Goal: Communication & Community: Answer question/provide support

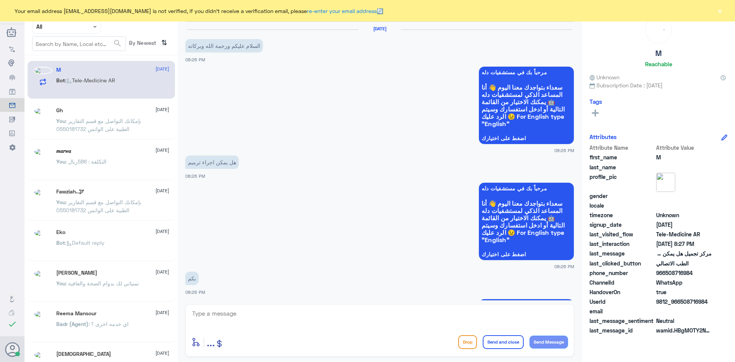
scroll to position [428, 0]
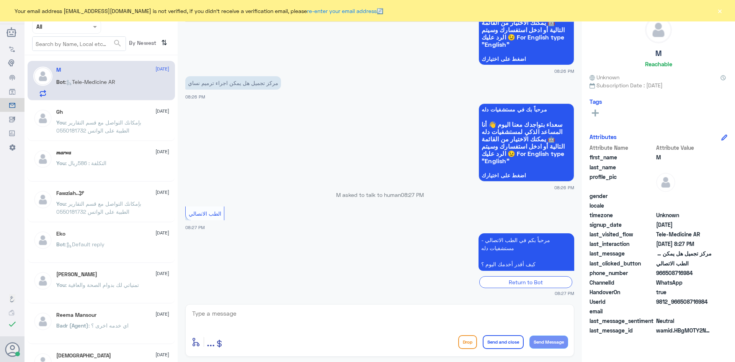
click at [403, 315] on textarea at bounding box center [379, 317] width 377 height 19
paste textarea "مرحبا معك [PERSON_NAME] من الطب الاتصالي"
type textarea "مرحبا معك [PERSON_NAME] من الطب الاتصالي"
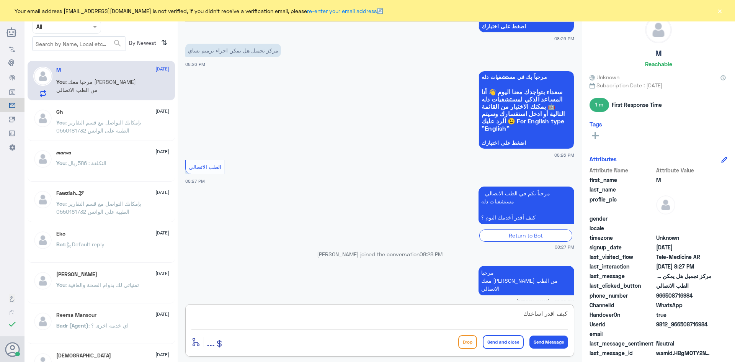
type textarea "كيف اقدر اساعدك"
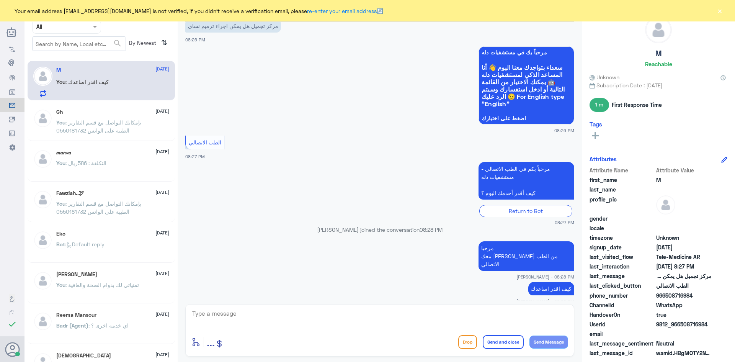
click at [722, 13] on button "×" at bounding box center [720, 11] width 8 height 8
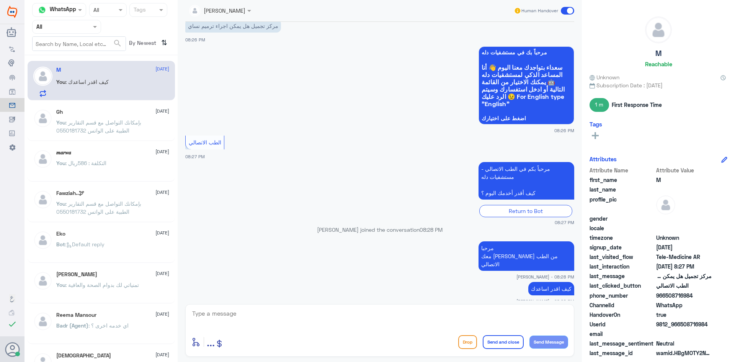
click at [569, 8] on span at bounding box center [567, 11] width 13 height 8
click at [0, 0] on input "checkbox" at bounding box center [0, 0] width 0 height 0
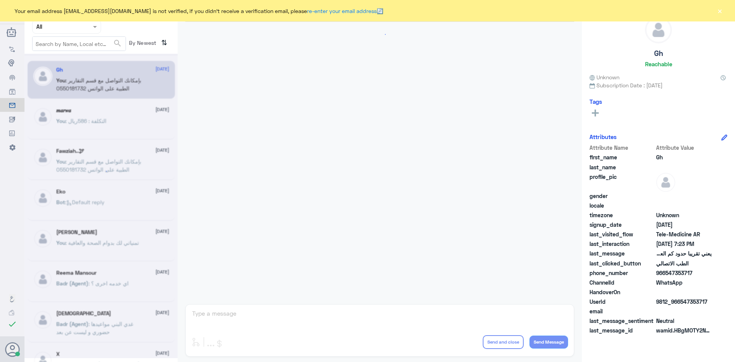
scroll to position [326, 0]
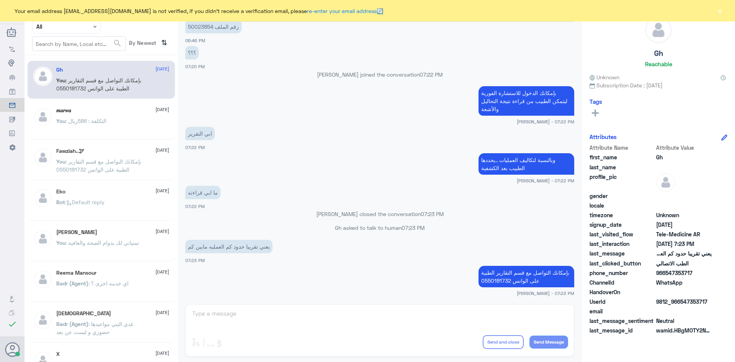
click at [450, 315] on div "[PERSON_NAME] Human Handover [DATE] تكلفة العملية يحددها الطبيب بعد التشخيص [PE…" at bounding box center [380, 182] width 404 height 364
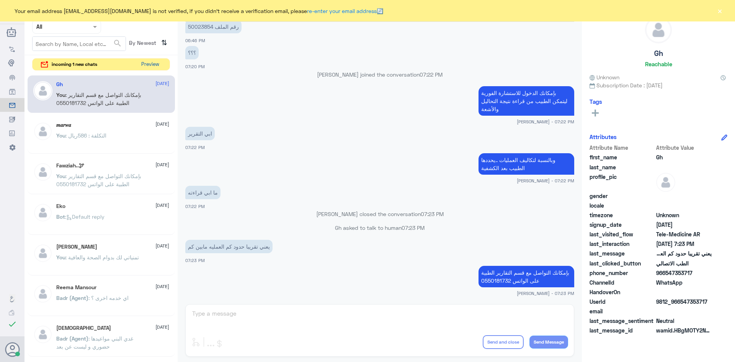
click at [156, 63] on button "Preview" at bounding box center [150, 65] width 24 height 12
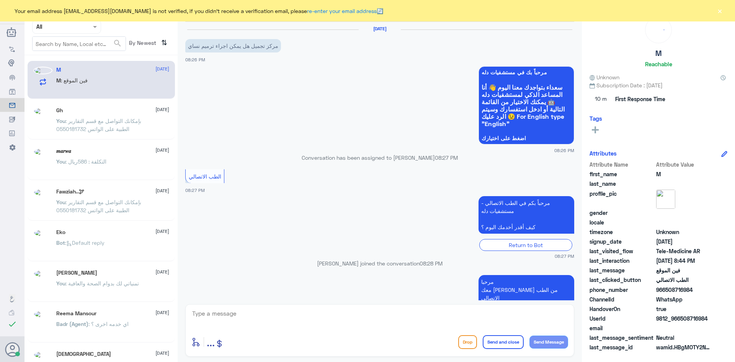
scroll to position [407, 0]
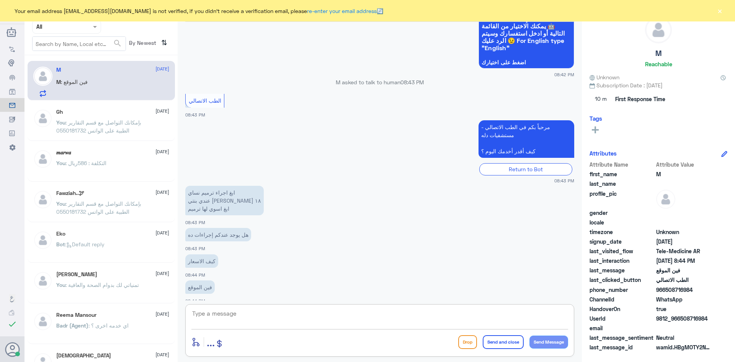
click at [297, 312] on textarea at bounding box center [379, 317] width 377 height 19
click at [313, 315] on textarea at bounding box center [379, 317] width 377 height 19
paste textarea "مرحبا معك [PERSON_NAME] من الطب الاتصالي"
type textarea "مرحبا معك [PERSON_NAME] من الطب الاتصالي"
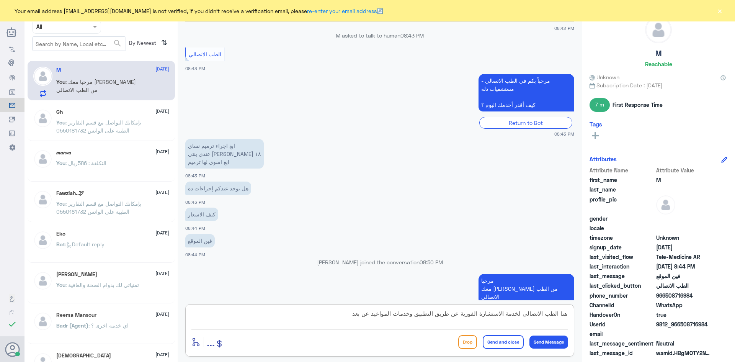
type textarea "هنا الطب الاتصالي لخدمة الاستشارة الفورية عن طريق التطبيق وخدمات المواعيد عن بعد"
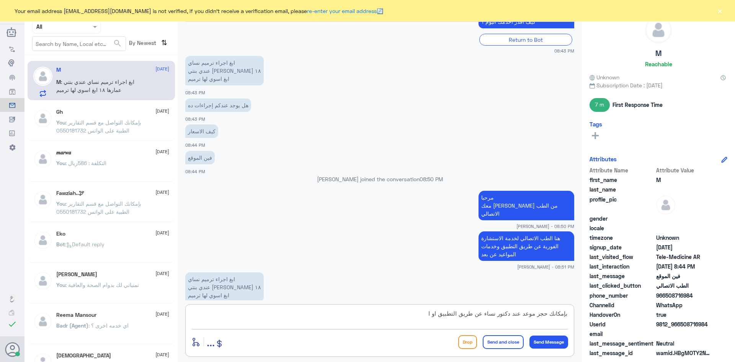
scroll to position [548, 0]
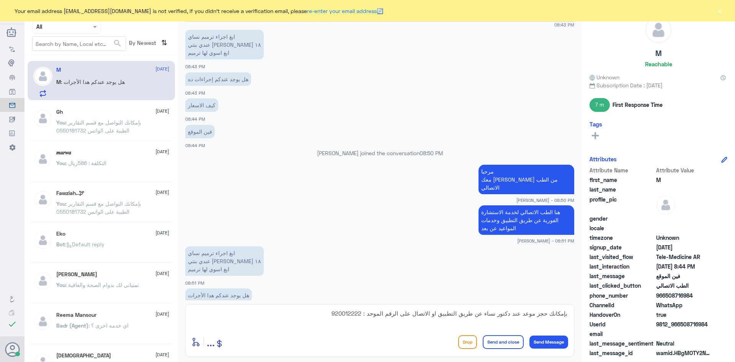
click at [569, 313] on div "بإمكانك حجز موعد عند دكتور نساء عن طريق التطبيق او الاتصال على الرقم الموحد : 9…" at bounding box center [379, 330] width 389 height 52
click at [567, 314] on textarea "بإمكانك حجز موعد عند دكتور نساء عن طريق التطبيق او الاتصال على الرقم الموحد : 9…" at bounding box center [379, 317] width 377 height 19
click at [566, 312] on textarea "بإمكانك حجز موعد عند دكتور نساء عن طريق التطبيق او الاتصال على الرقم الموحد : 9…" at bounding box center [379, 317] width 377 height 19
click at [565, 311] on textarea "بإمكانك حجز موعد عند دكتور نساء عن طريق التطبيق او الاتصال على الرقم الموحد : 9…" at bounding box center [379, 317] width 377 height 19
click at [564, 310] on textarea "بإمكانك حجز موعد عند دكتور نساء عن طريق التطبيق او الاتصال على الرقم الموحد : 9…" at bounding box center [379, 317] width 377 height 19
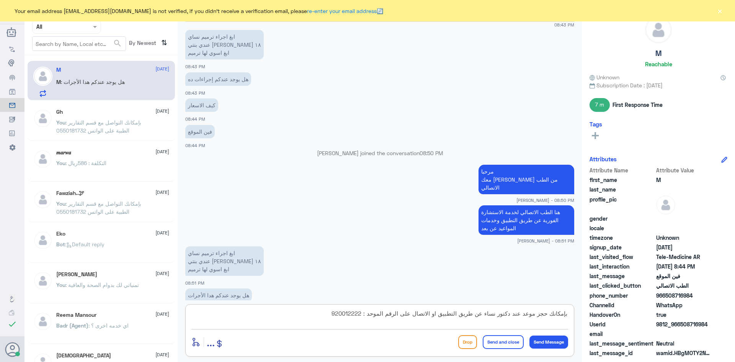
click at [564, 310] on textarea "بإمكانك حجز موعد عند دكتور نساء عن طريق التطبيق او الاتصال على الرقم الموحد : 9…" at bounding box center [379, 317] width 377 height 19
type textarea "اي نعم موجود بإمكانك حجز موعد عند دكتور نساء عن طريق التطبيق او الاتصال على الر…"
click at [496, 338] on button "Send and close" at bounding box center [503, 342] width 41 height 14
